Goal: Use online tool/utility: Utilize a website feature to perform a specific function

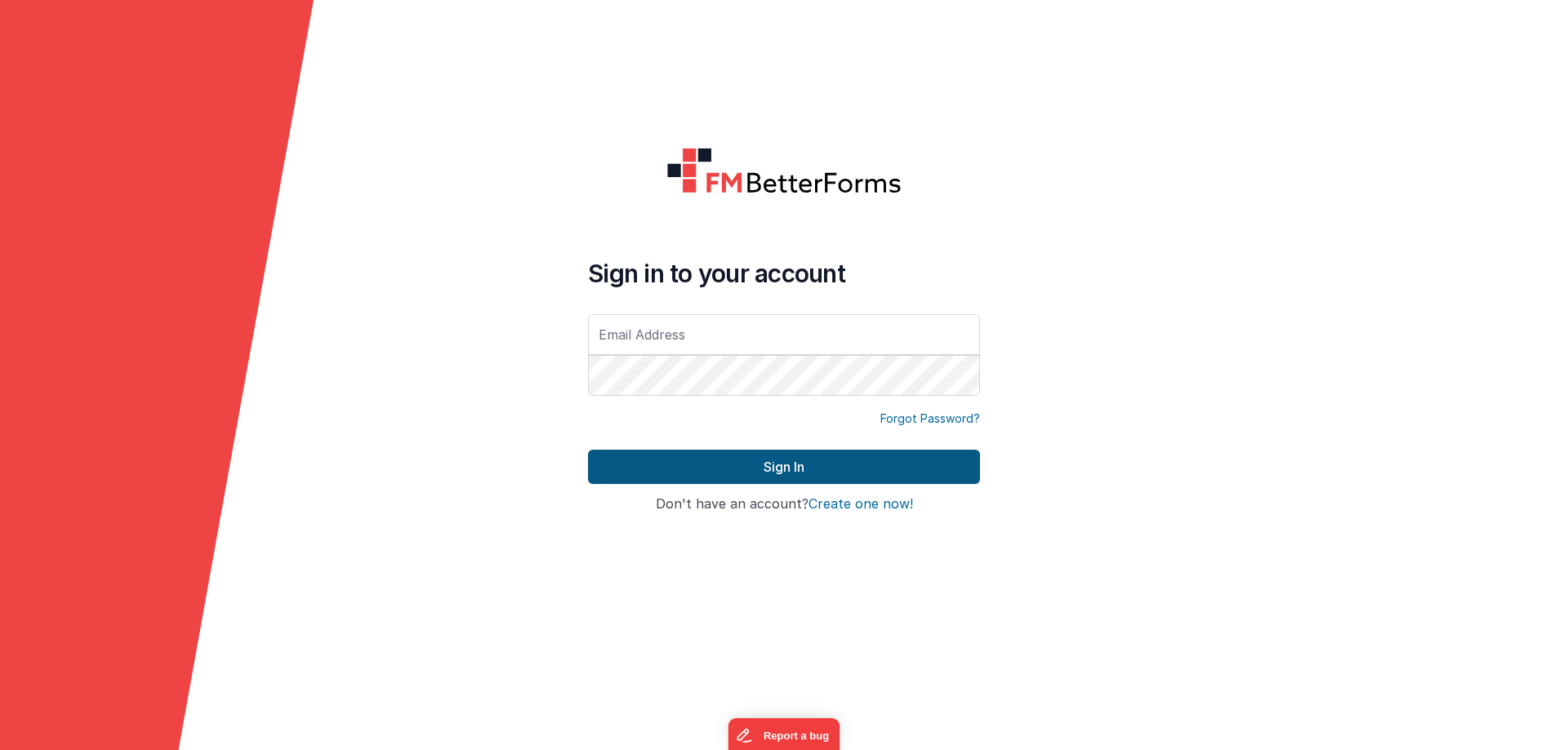
type input "[EMAIL_ADDRESS][DOMAIN_NAME]"
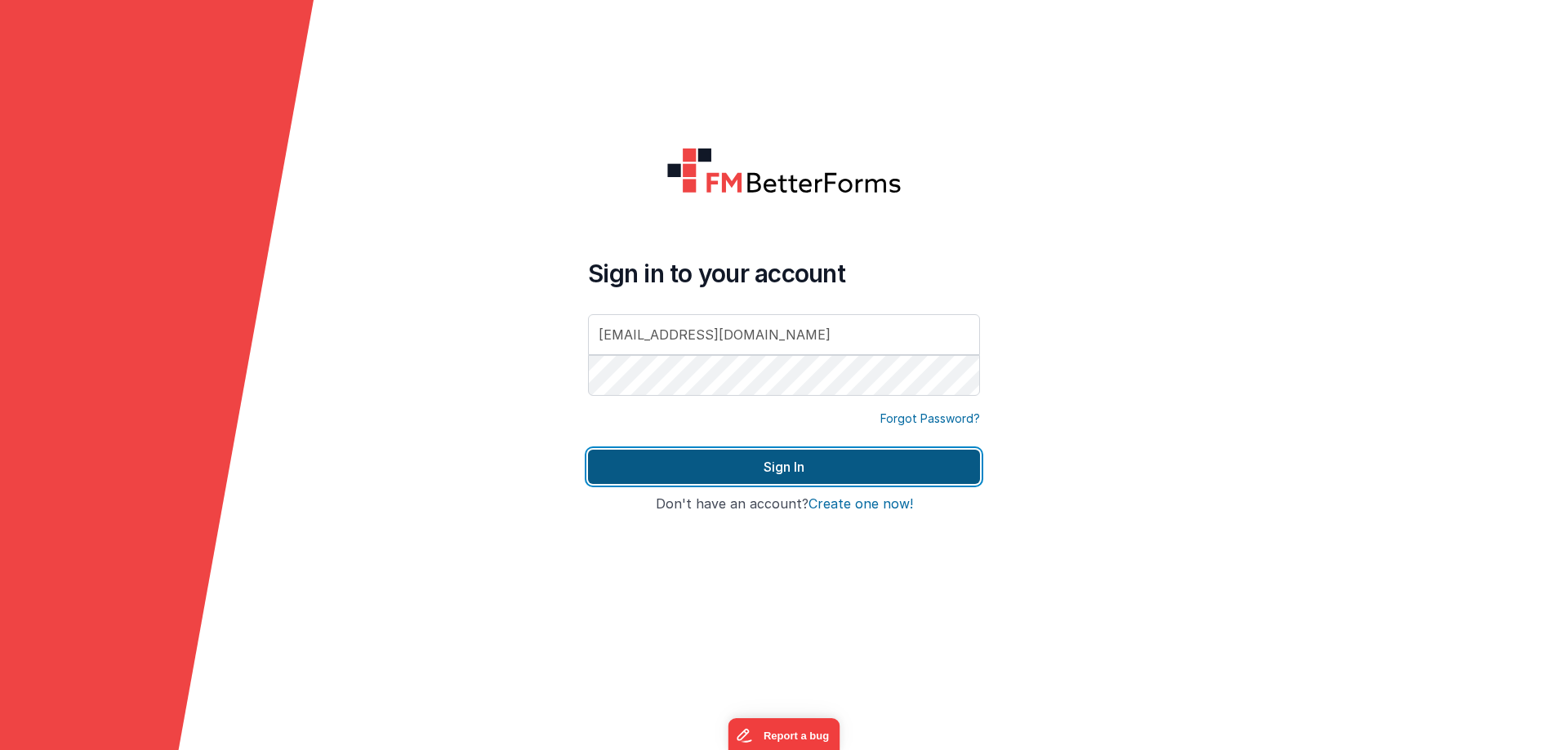
click at [716, 458] on button "Sign In" at bounding box center [784, 467] width 392 height 35
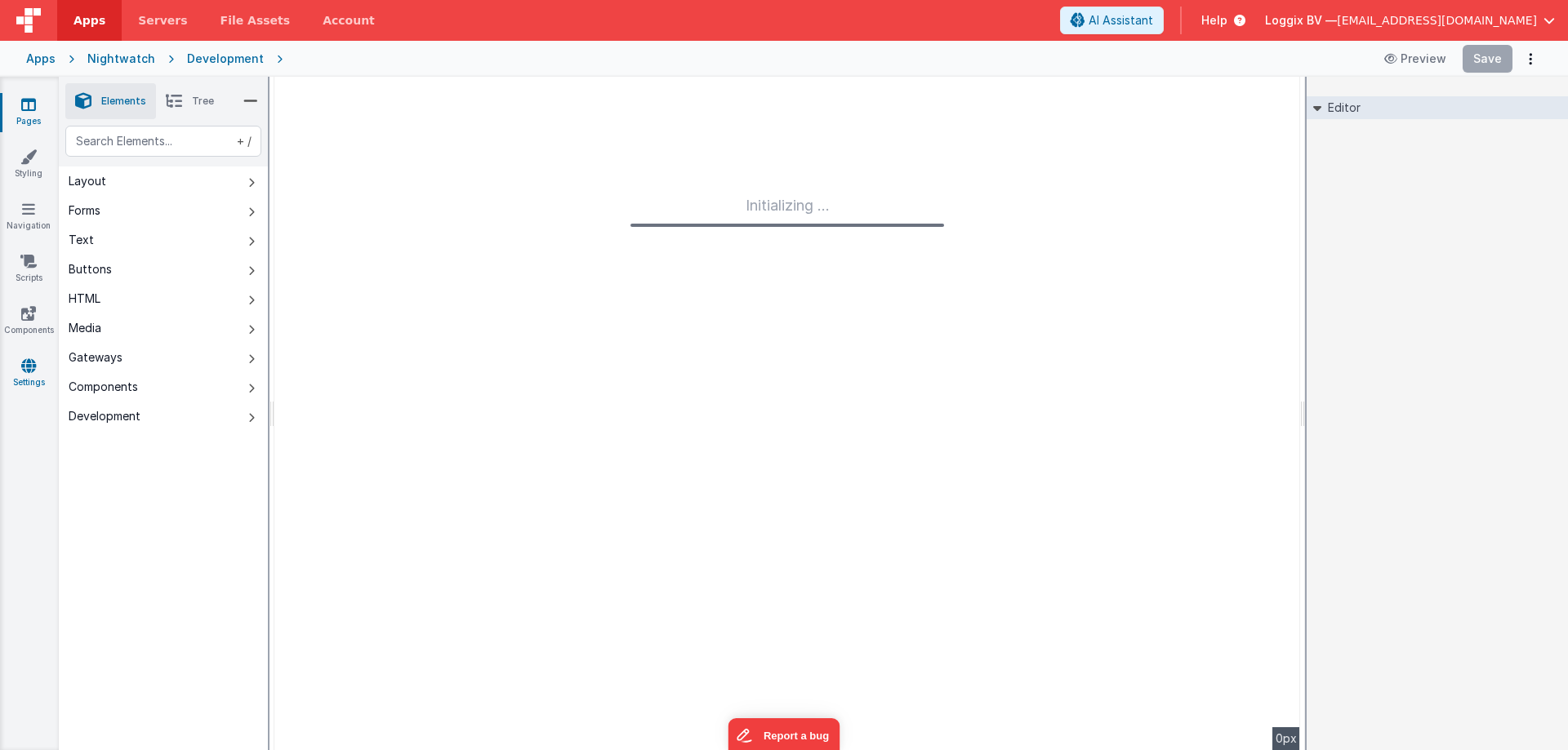
click at [23, 372] on icon at bounding box center [28, 365] width 15 height 16
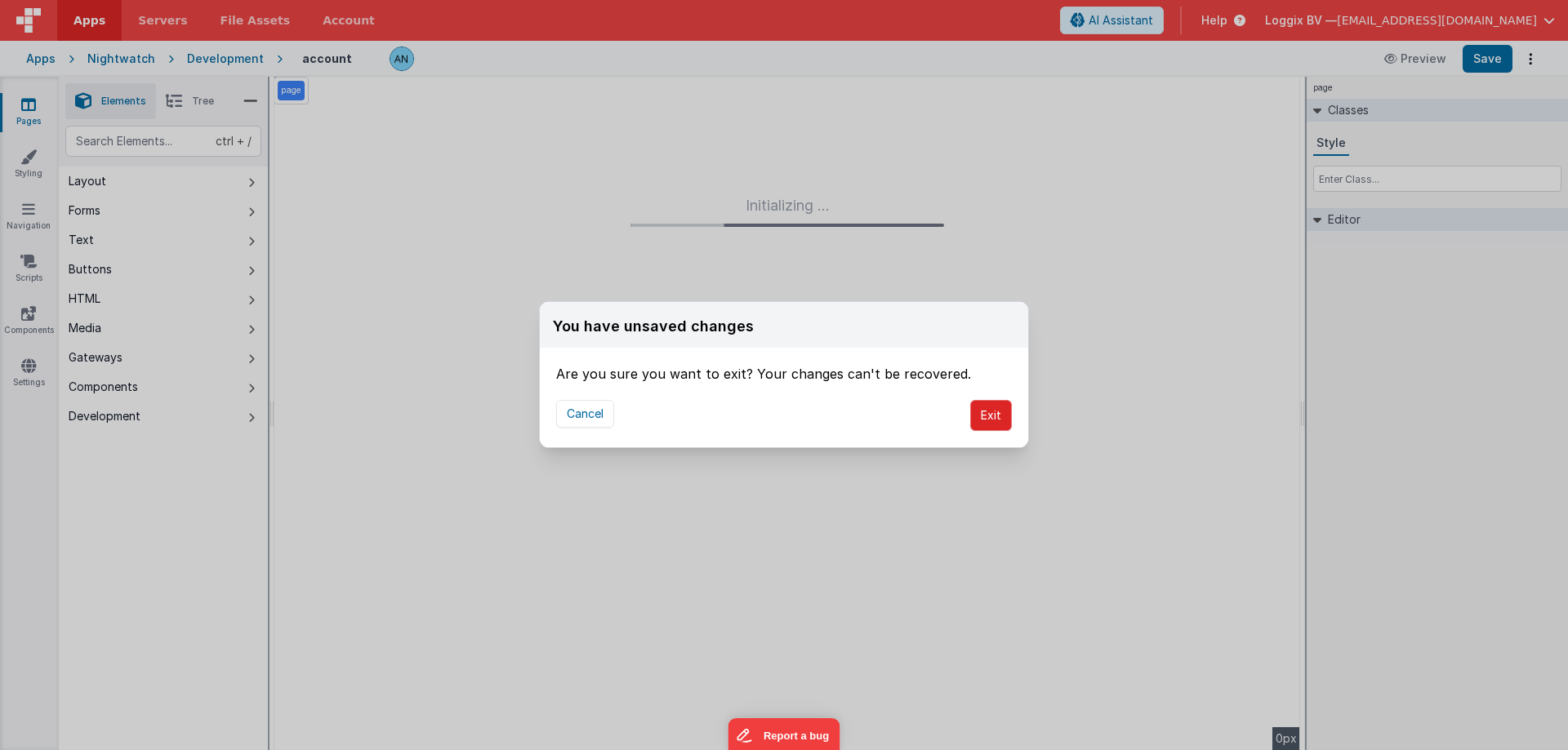
click at [992, 416] on button "Exit" at bounding box center [991, 416] width 42 height 31
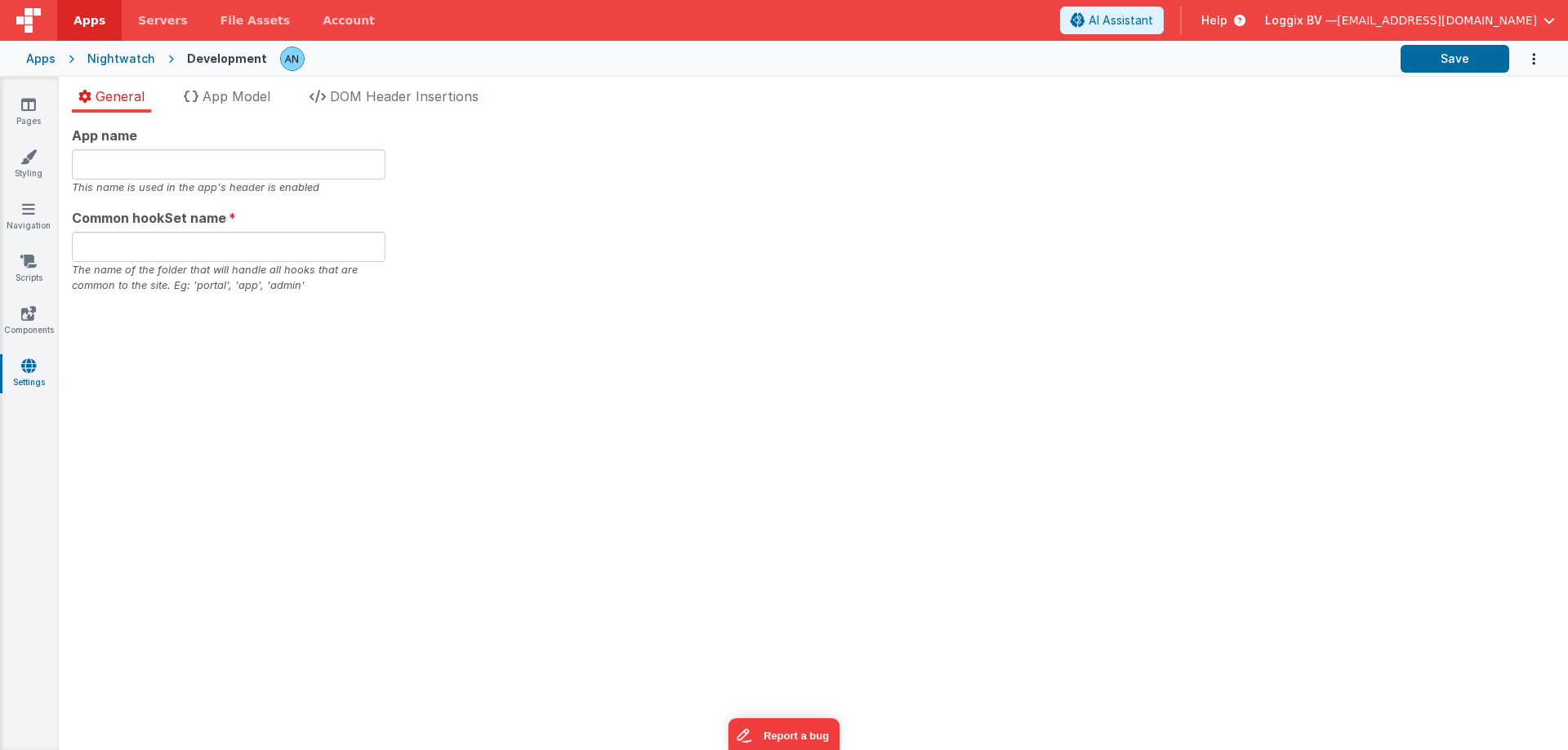
type input "night"
click at [244, 82] on div "General App Model DOM Header Insertions App name night This name is used in the…" at bounding box center [812, 413] width 1509 height 673
click at [232, 98] on span "App Model" at bounding box center [236, 97] width 67 height 16
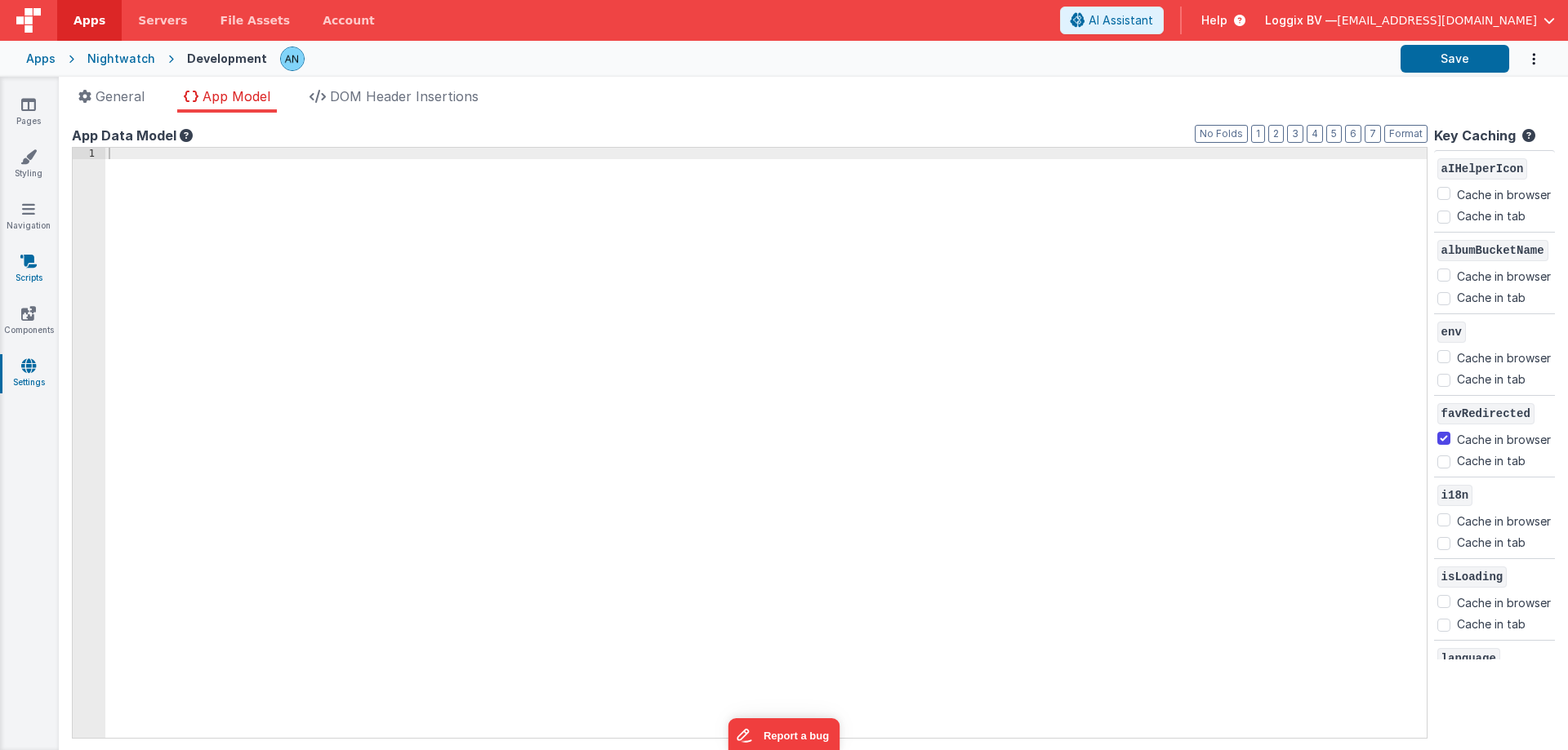
click at [21, 264] on icon at bounding box center [28, 262] width 16 height 16
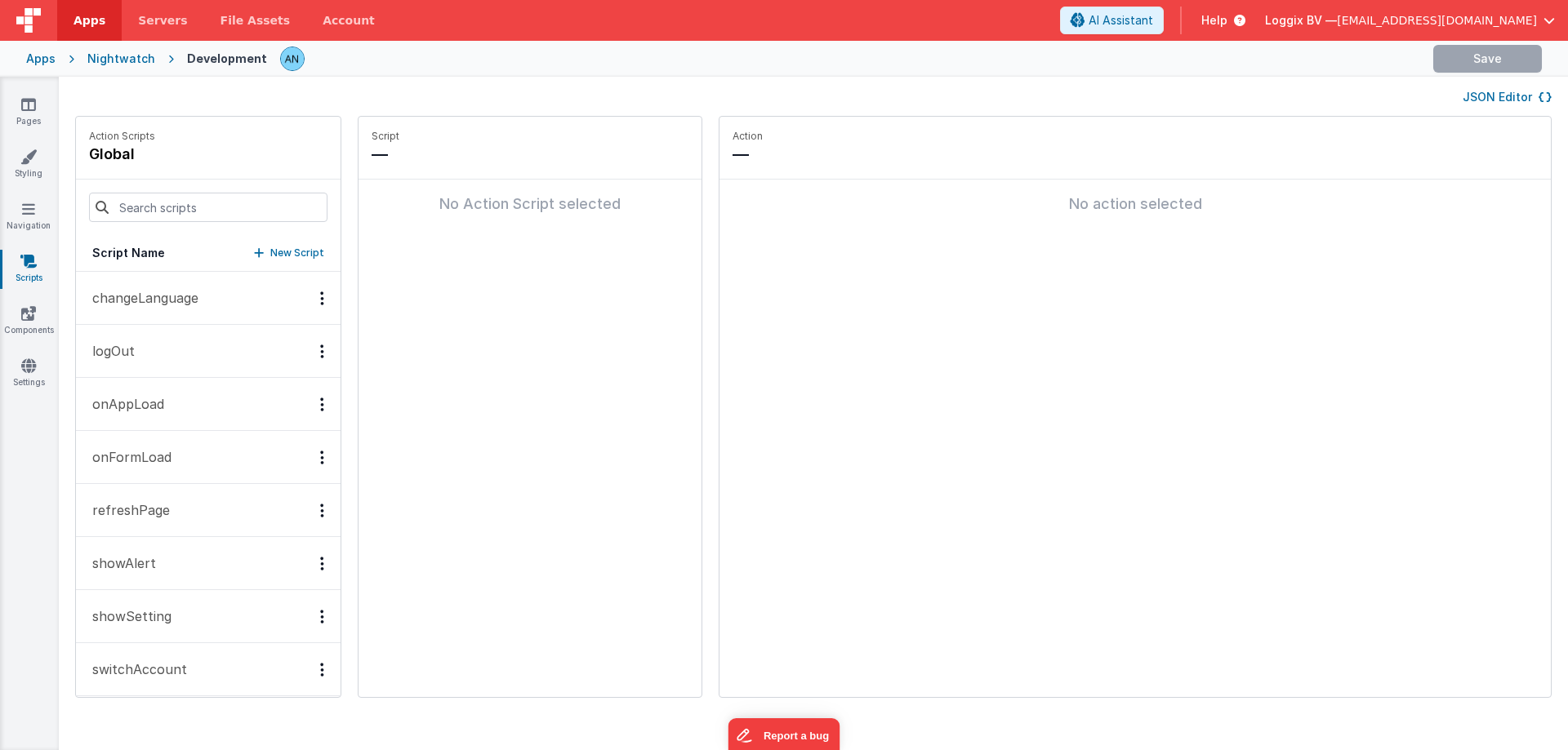
scroll to position [66, 0]
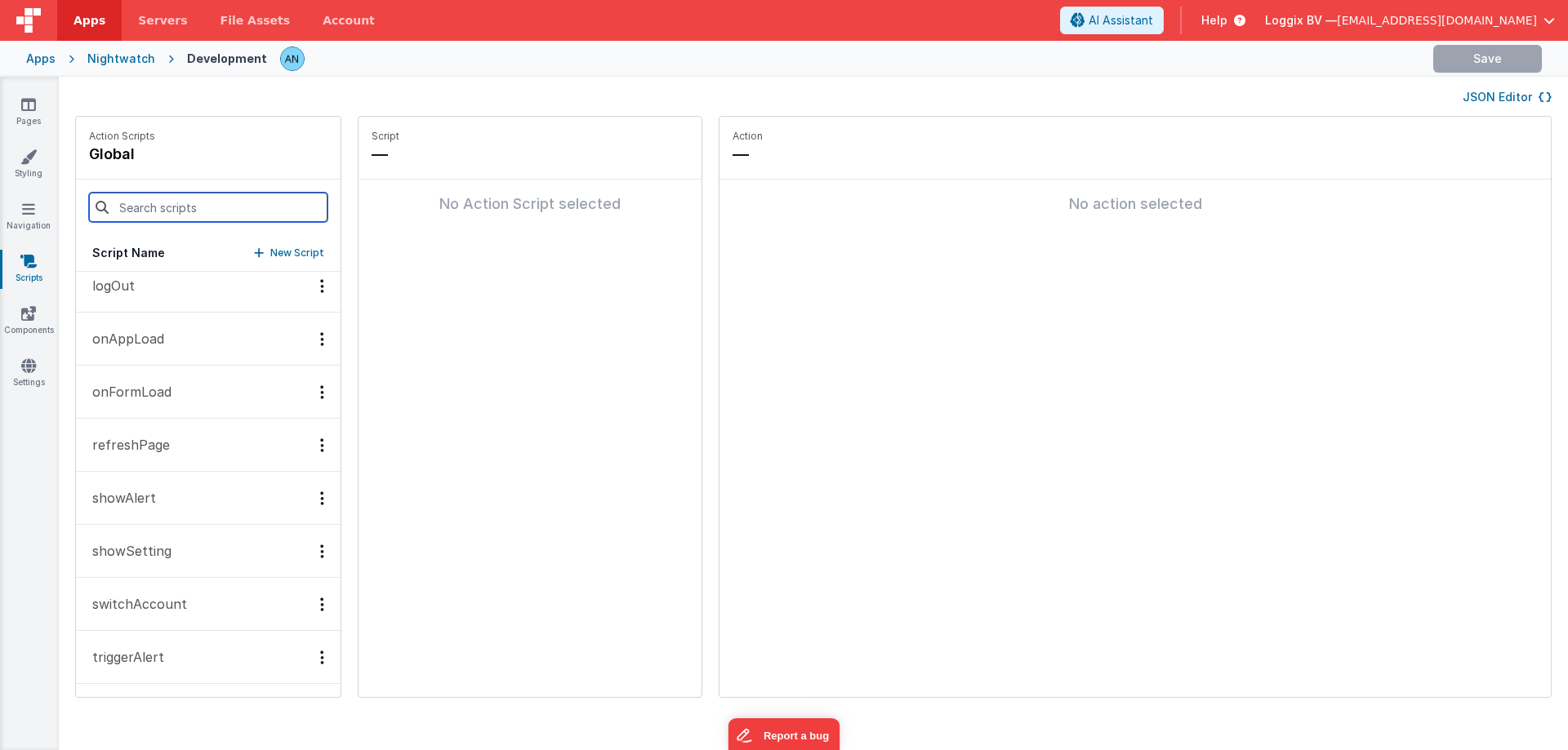
click at [209, 211] on input at bounding box center [209, 207] width 239 height 29
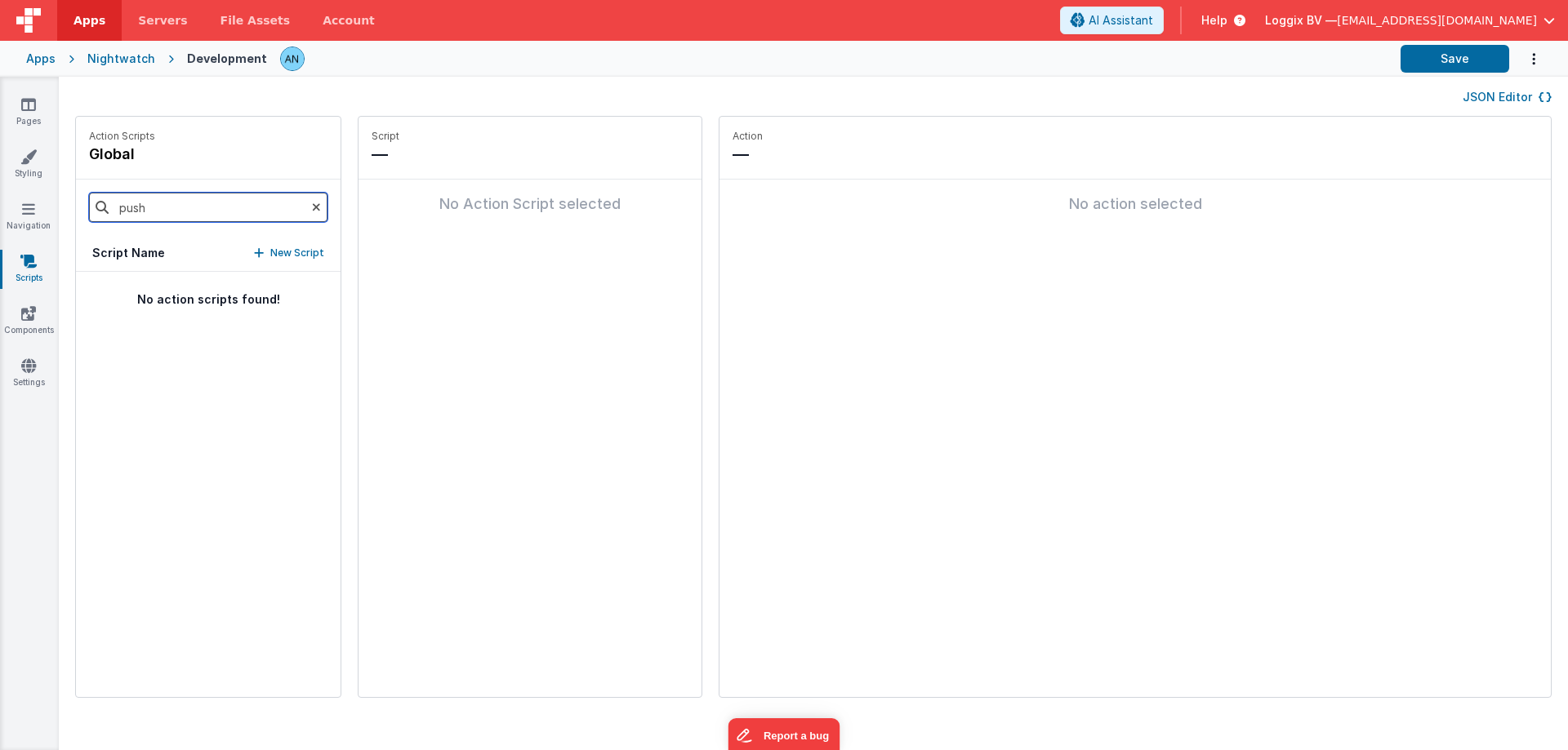
scroll to position [0, 0]
type input "pushN"
click at [78, 15] on span "Apps" at bounding box center [89, 20] width 32 height 16
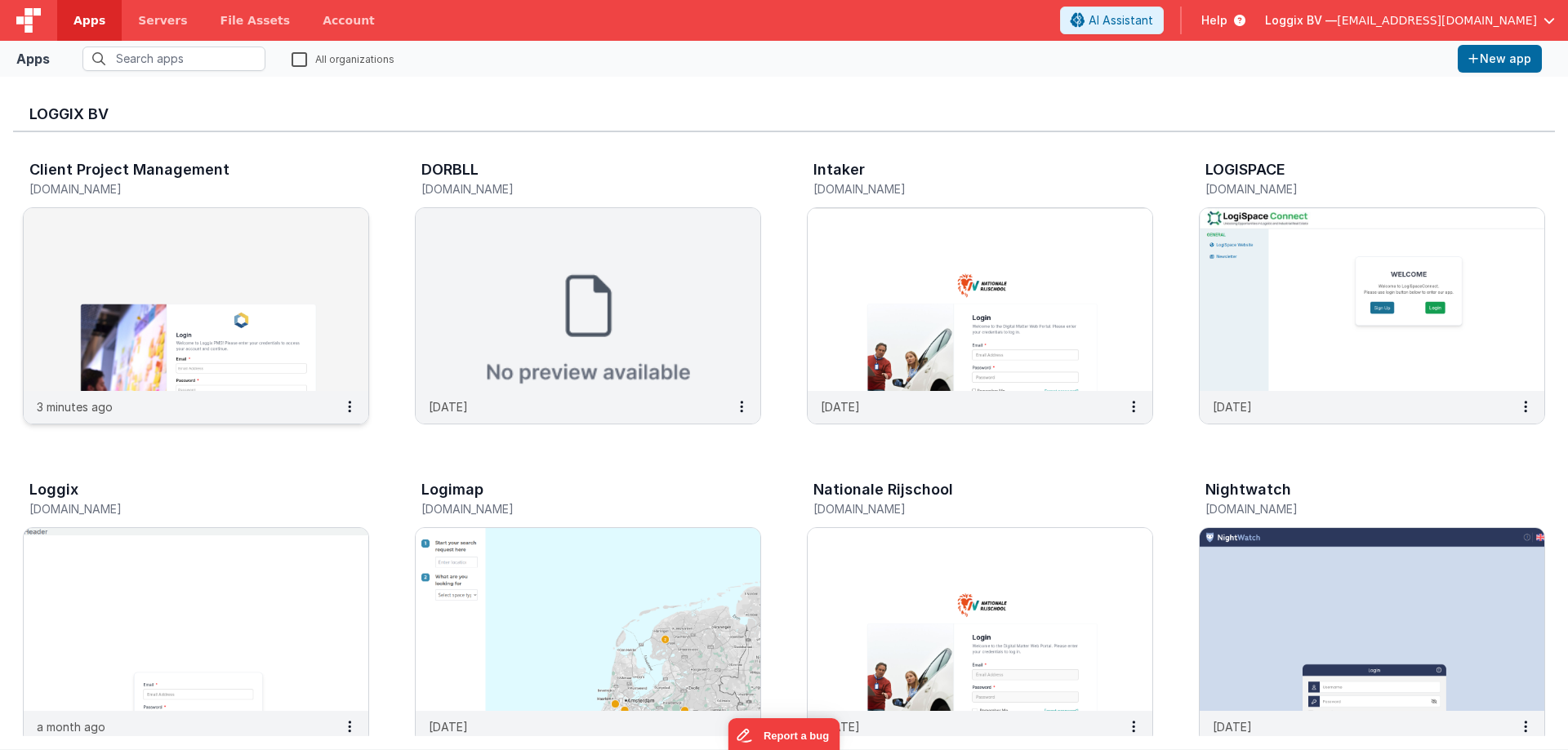
click at [283, 263] on img at bounding box center [196, 299] width 345 height 183
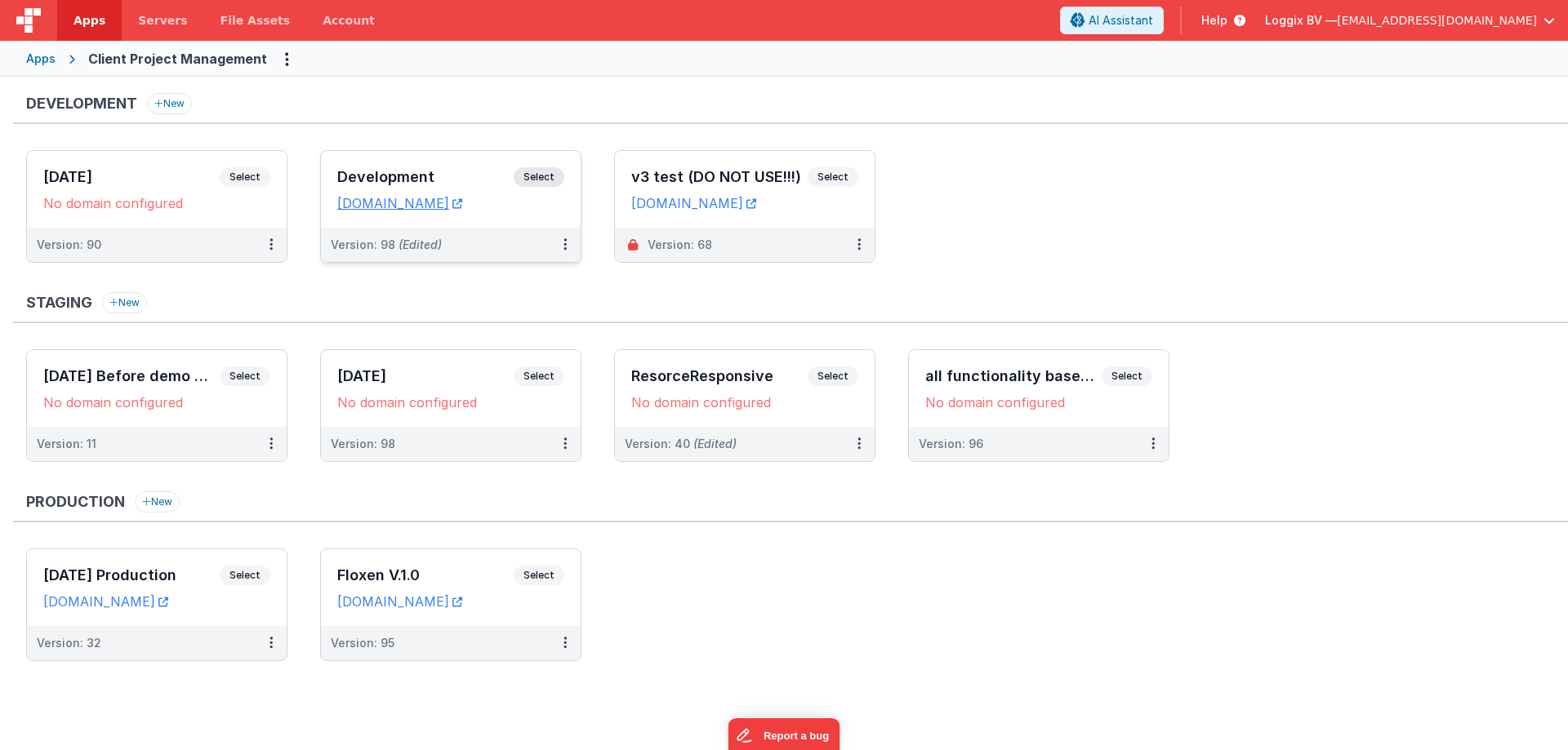
click at [476, 169] on h3 "Development" at bounding box center [425, 177] width 176 height 16
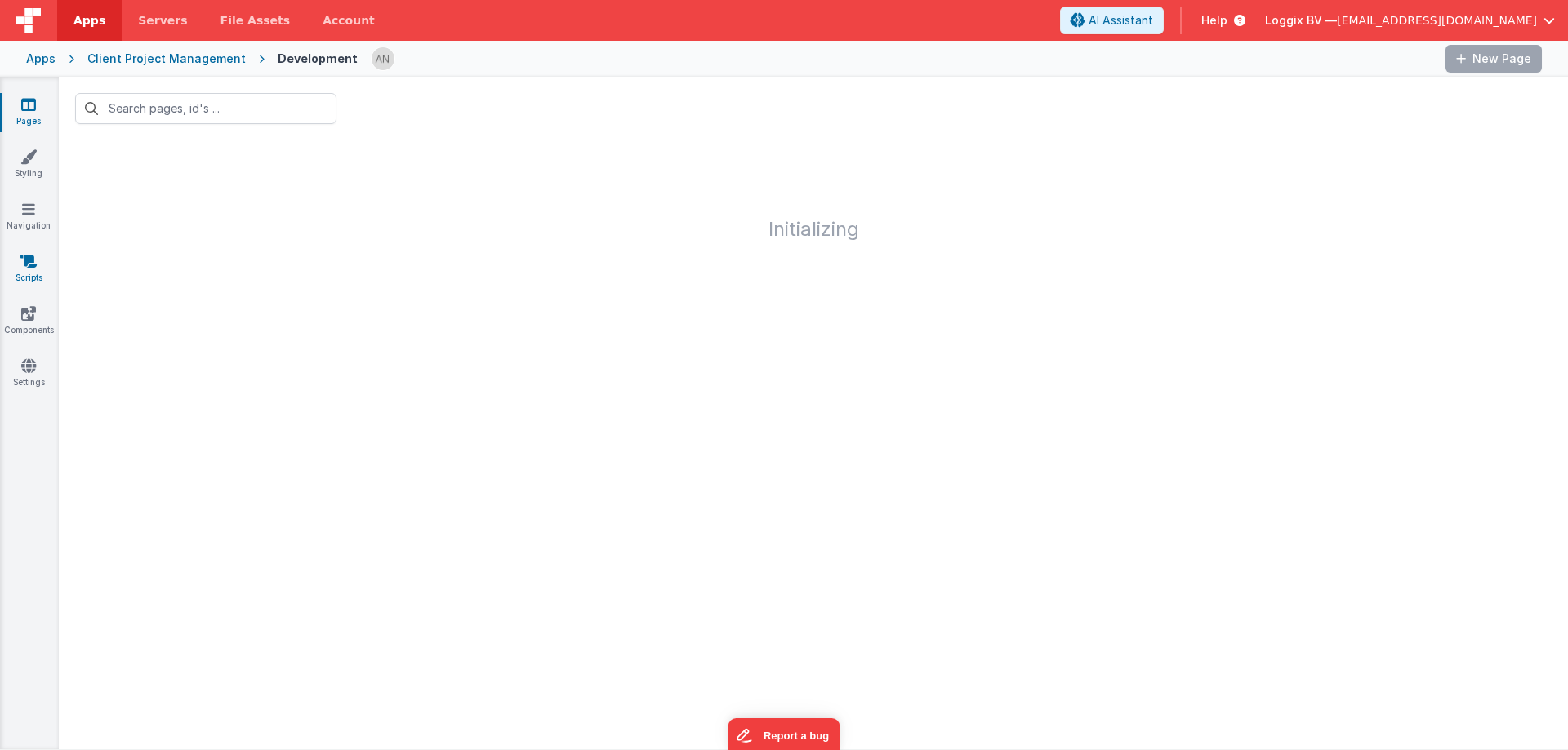
click at [23, 268] on icon at bounding box center [28, 262] width 16 height 16
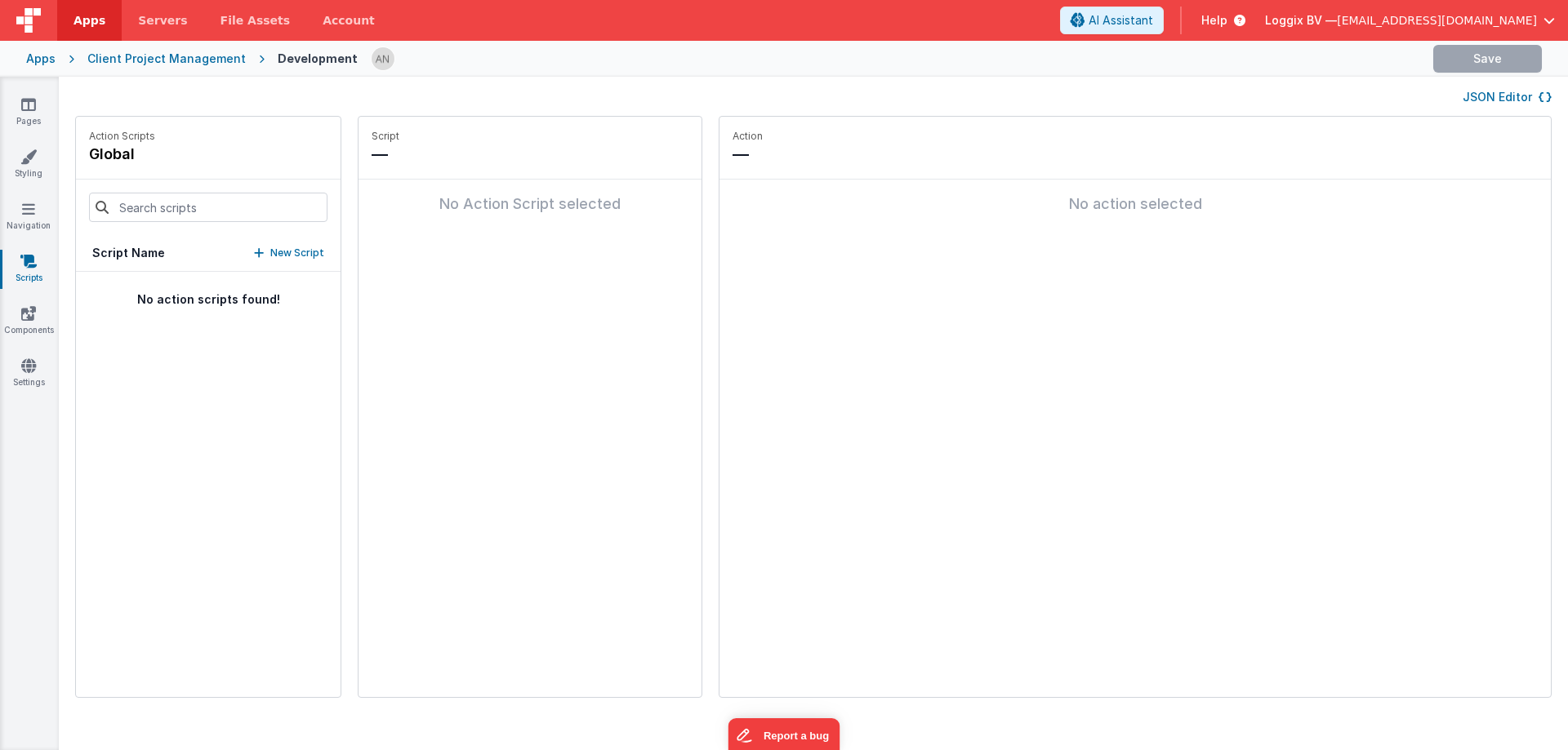
type input "pushN"
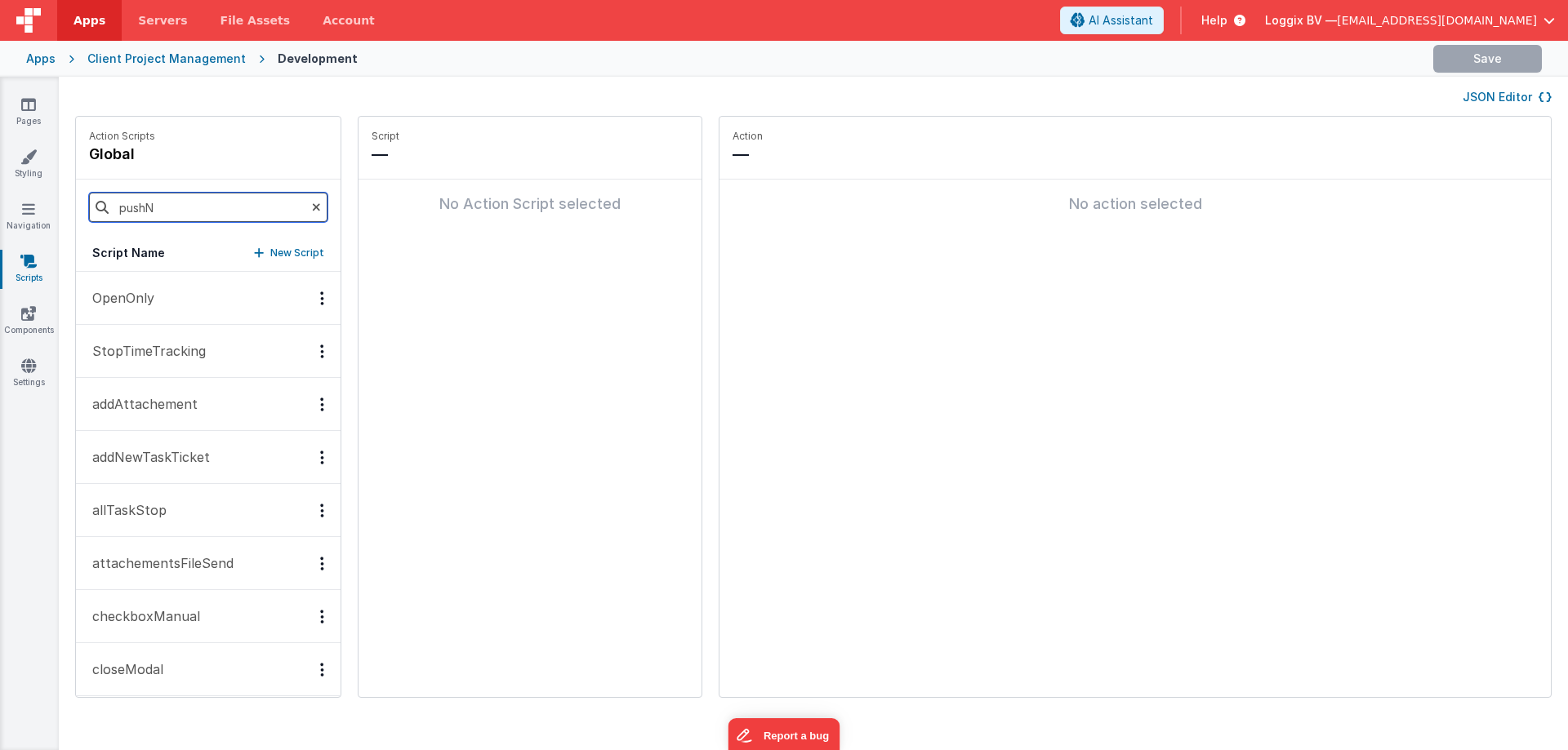
click at [184, 205] on input "pushN" at bounding box center [209, 207] width 239 height 29
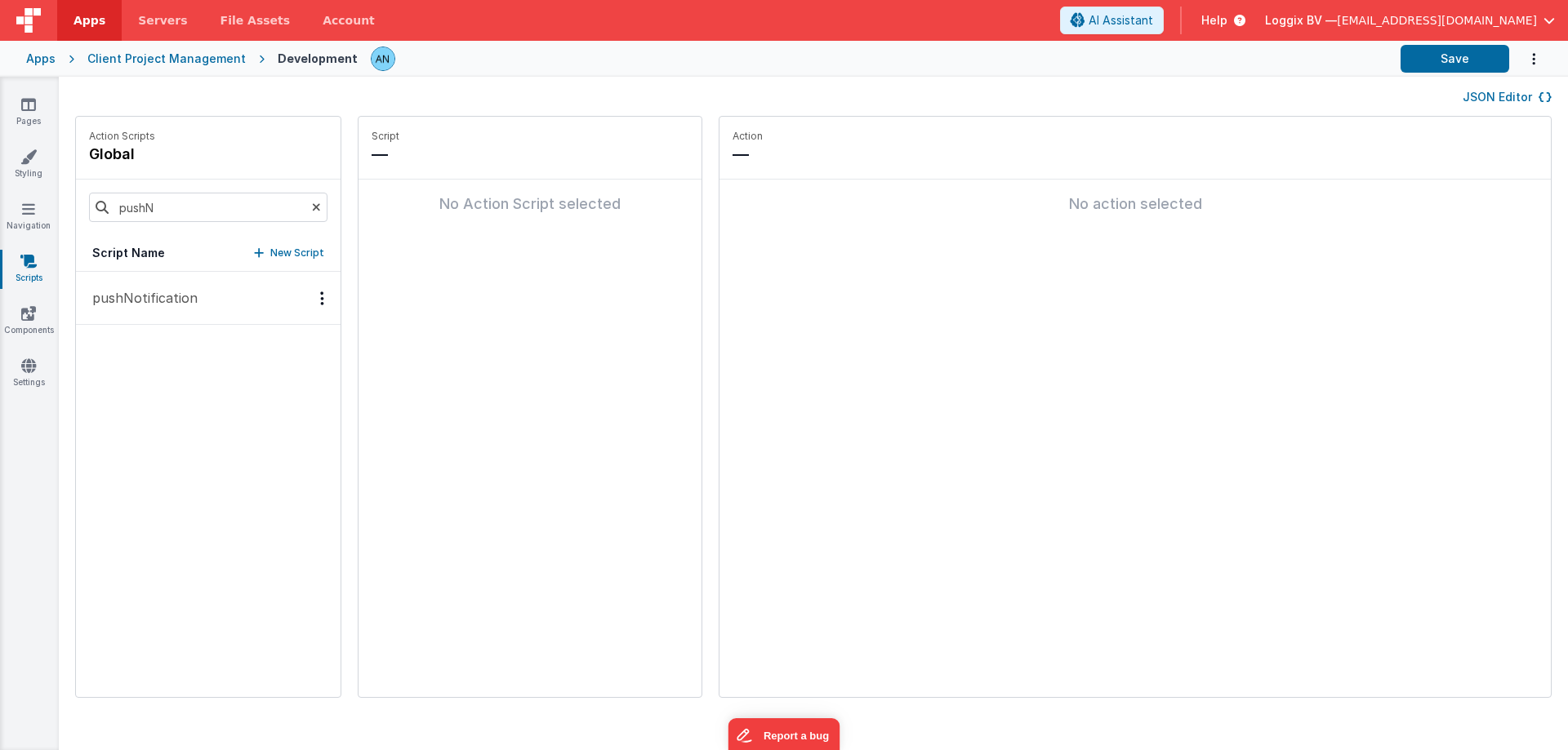
click at [181, 306] on p "pushNotification" at bounding box center [139, 297] width 115 height 19
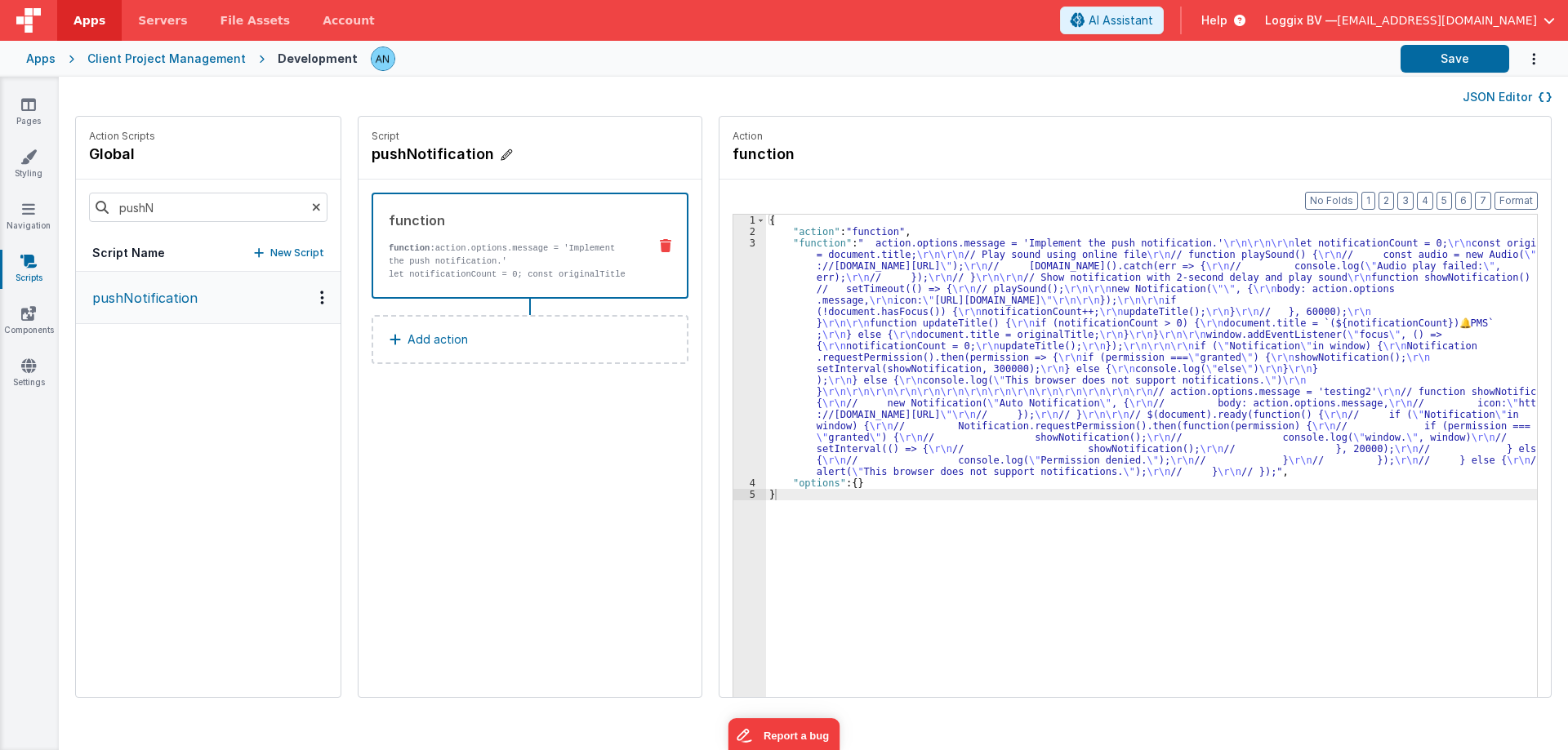
click at [406, 152] on h4 "pushNotification" at bounding box center [494, 154] width 245 height 23
click at [406, 153] on input "pushNotification" at bounding box center [453, 154] width 163 height 23
click at [32, 118] on link "Pages" at bounding box center [28, 113] width 58 height 33
